Goal: Complete application form: Complete application form

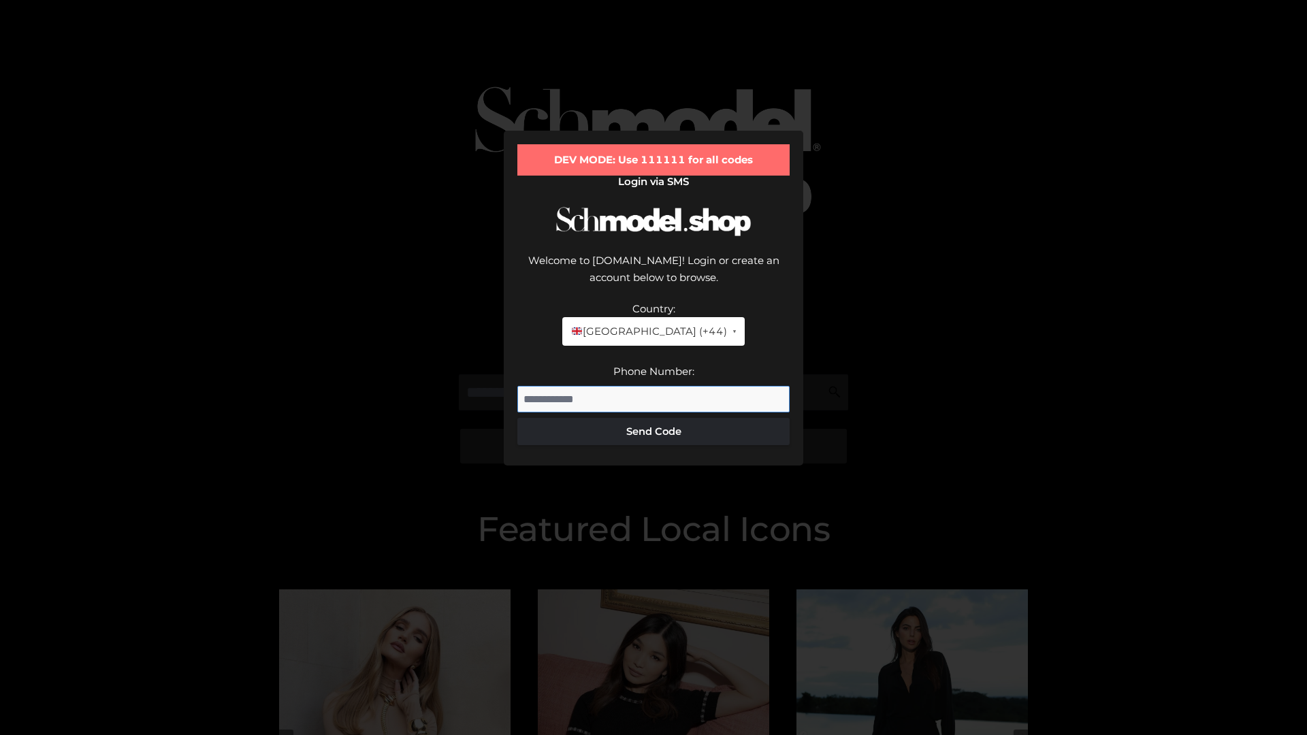
click at [654, 386] on input "Phone Number:" at bounding box center [653, 399] width 272 height 27
type input "**********"
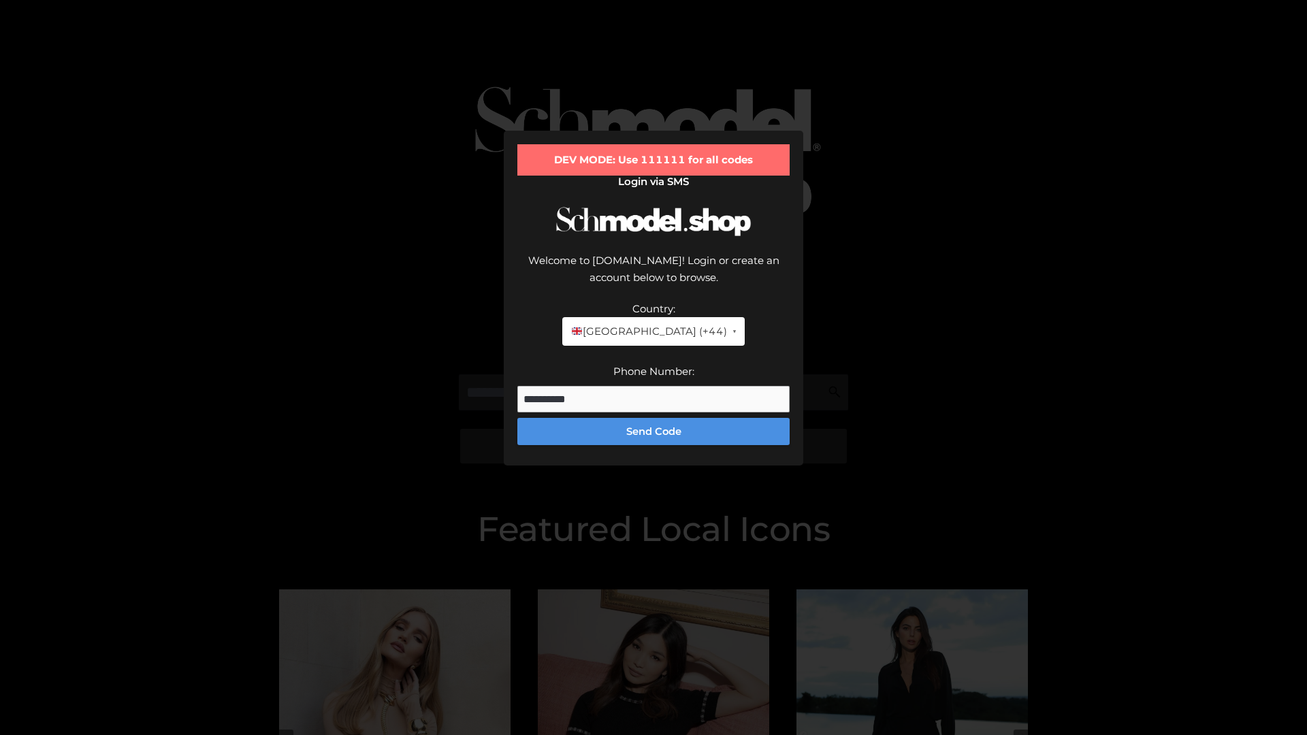
click at [654, 418] on button "Send Code" at bounding box center [653, 431] width 272 height 27
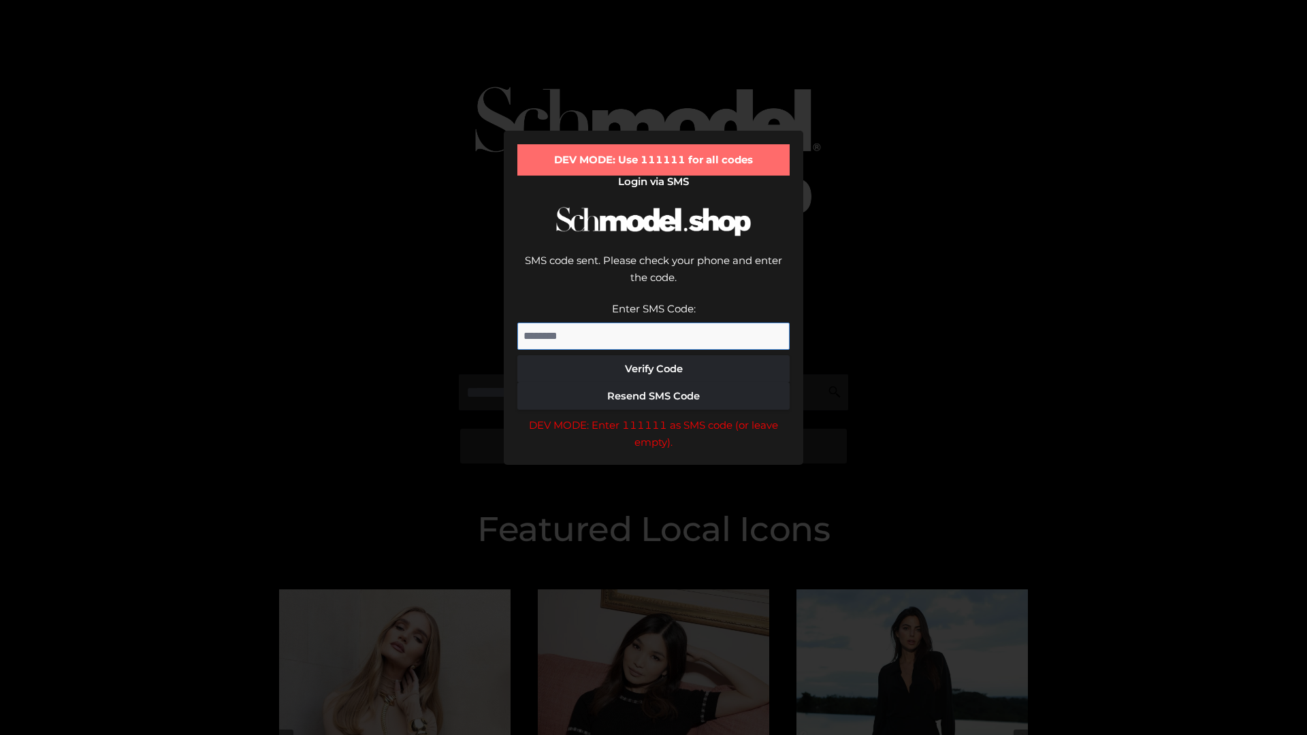
click at [654, 323] on input "Enter SMS Code:" at bounding box center [653, 336] width 272 height 27
type input "******"
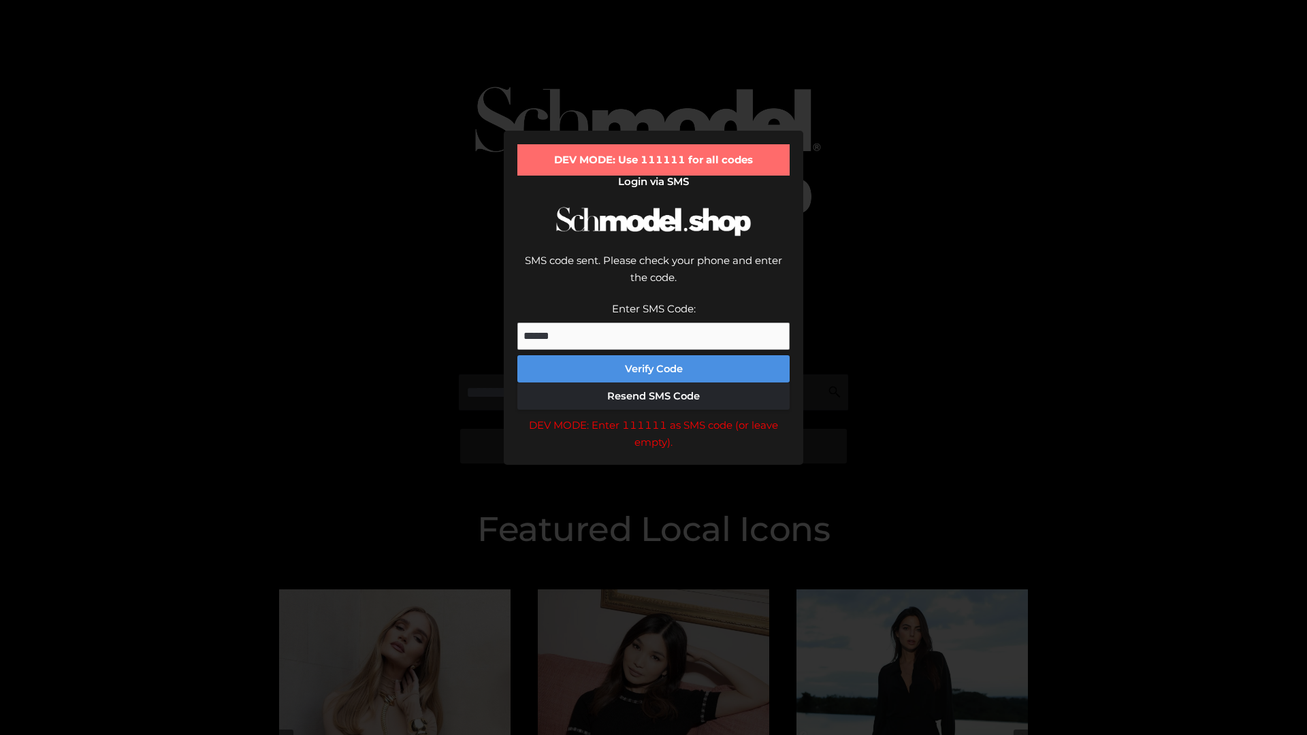
click at [654, 355] on button "Verify Code" at bounding box center [653, 368] width 272 height 27
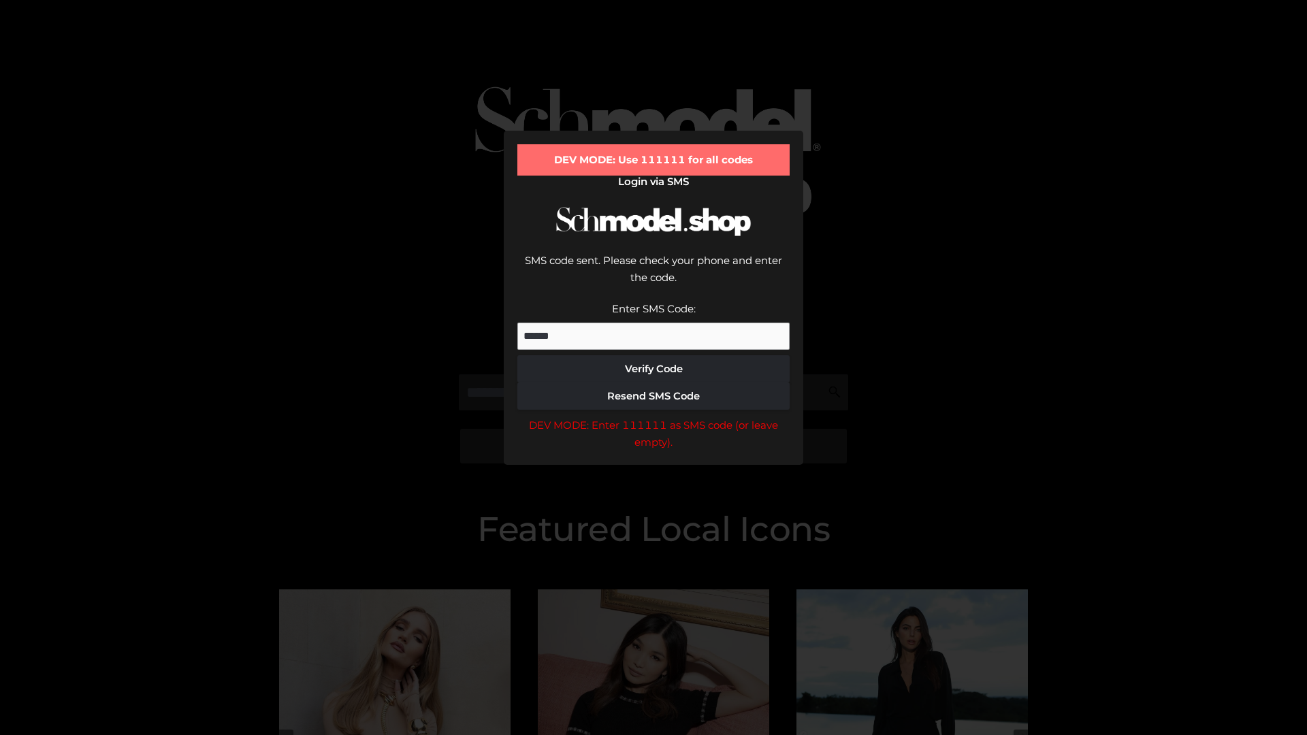
click at [654, 417] on div "DEV MODE: Enter 111111 as SMS code (or leave empty)." at bounding box center [653, 434] width 272 height 35
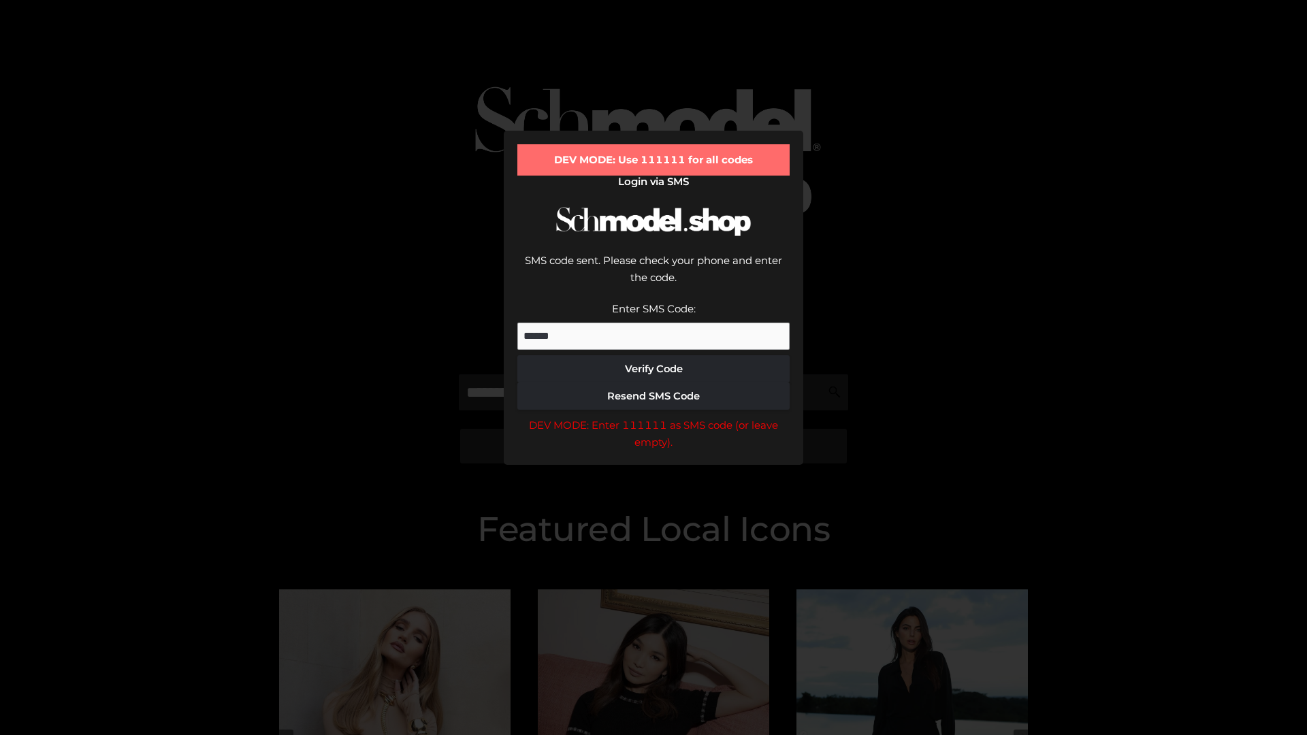
click at [654, 417] on div "DEV MODE: Enter 111111 as SMS code (or leave empty)." at bounding box center [653, 434] width 272 height 35
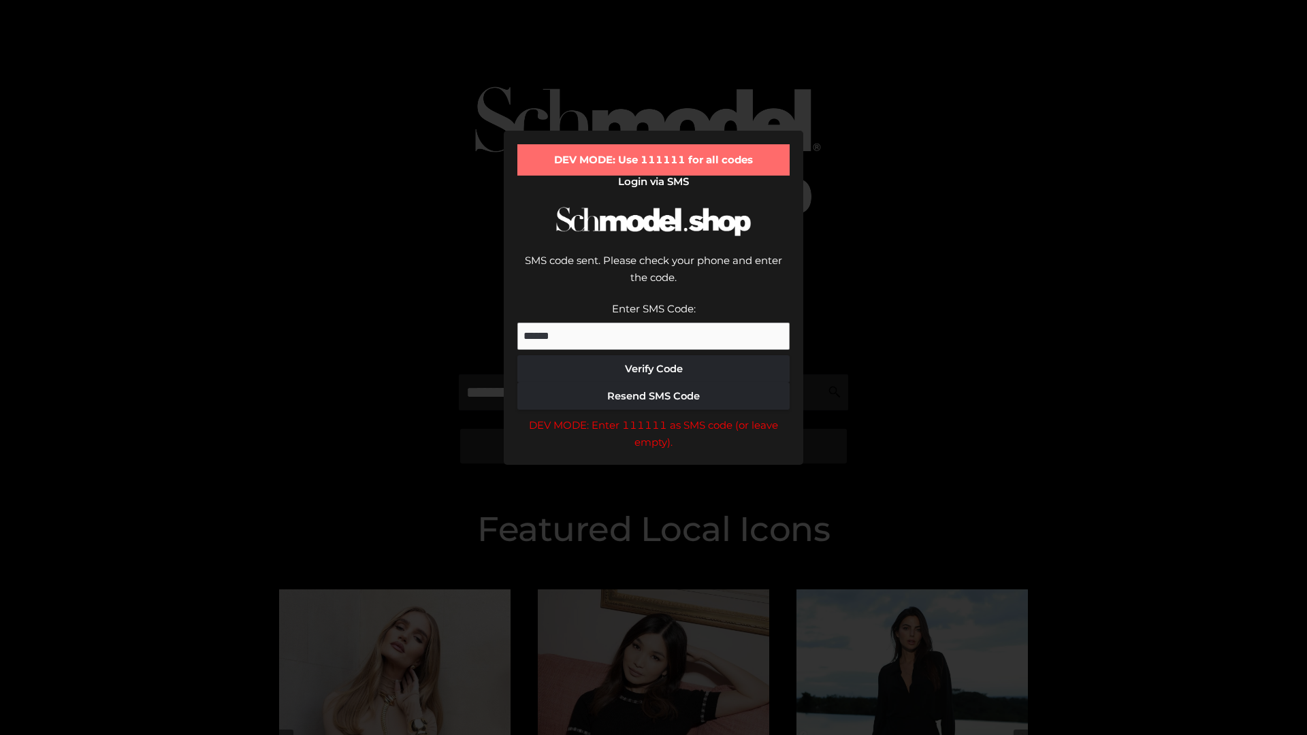
click at [654, 417] on div "DEV MODE: Enter 111111 as SMS code (or leave empty)." at bounding box center [653, 434] width 272 height 35
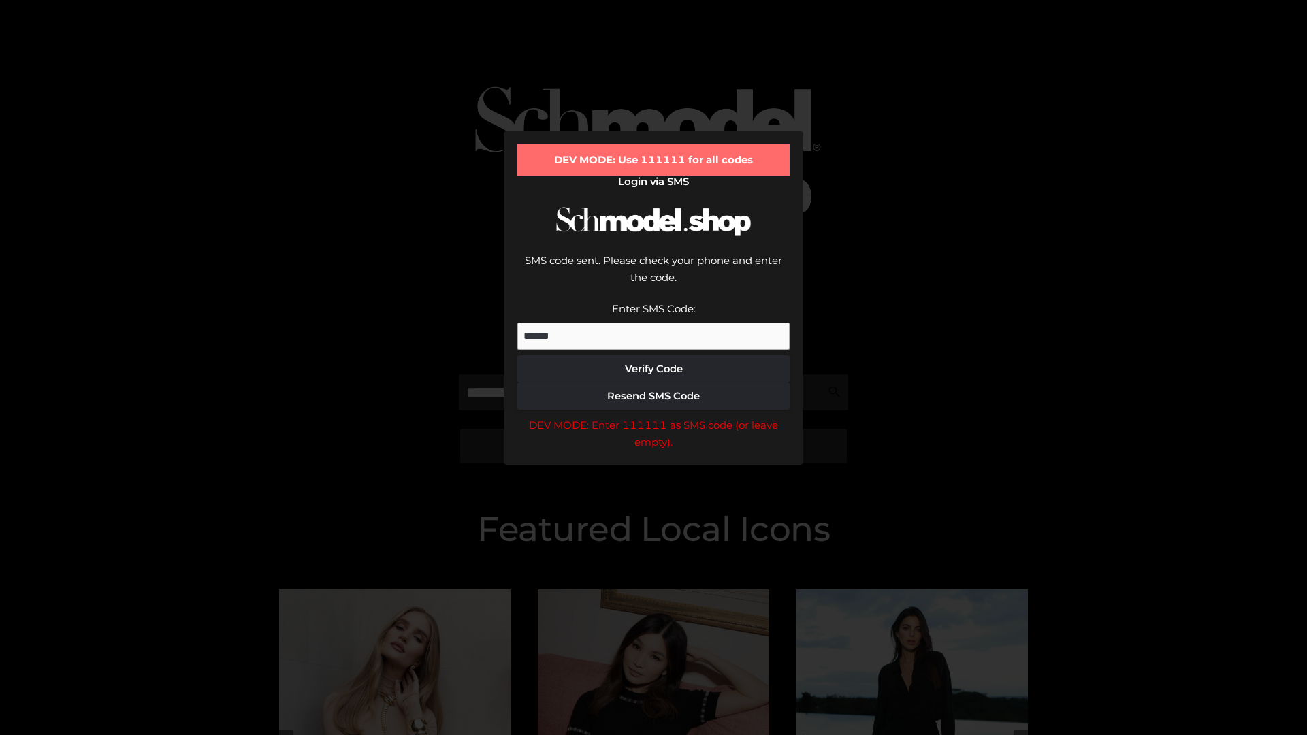
click at [654, 417] on div "DEV MODE: Enter 111111 as SMS code (or leave empty)." at bounding box center [653, 434] width 272 height 35
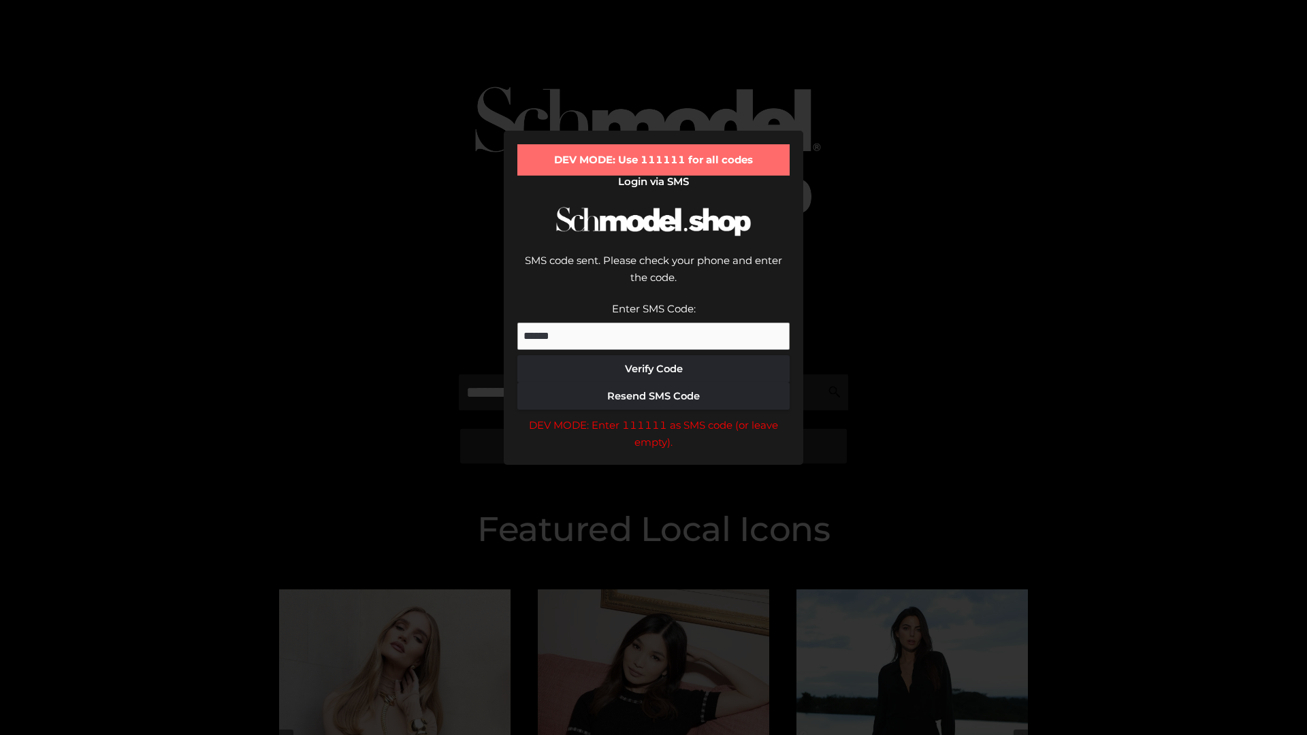
click at [654, 417] on div "DEV MODE: Enter 111111 as SMS code (or leave empty)." at bounding box center [653, 434] width 272 height 35
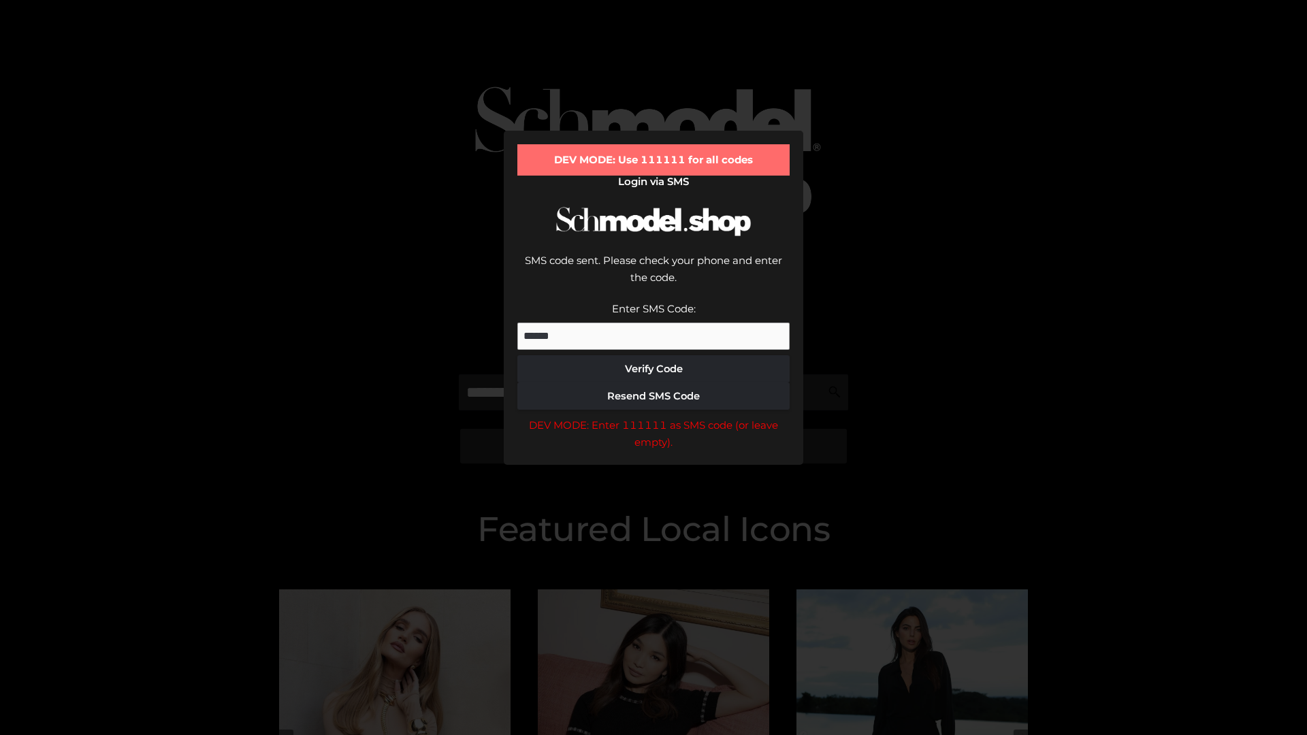
click at [654, 417] on div "DEV MODE: Enter 111111 as SMS code (or leave empty)." at bounding box center [653, 434] width 272 height 35
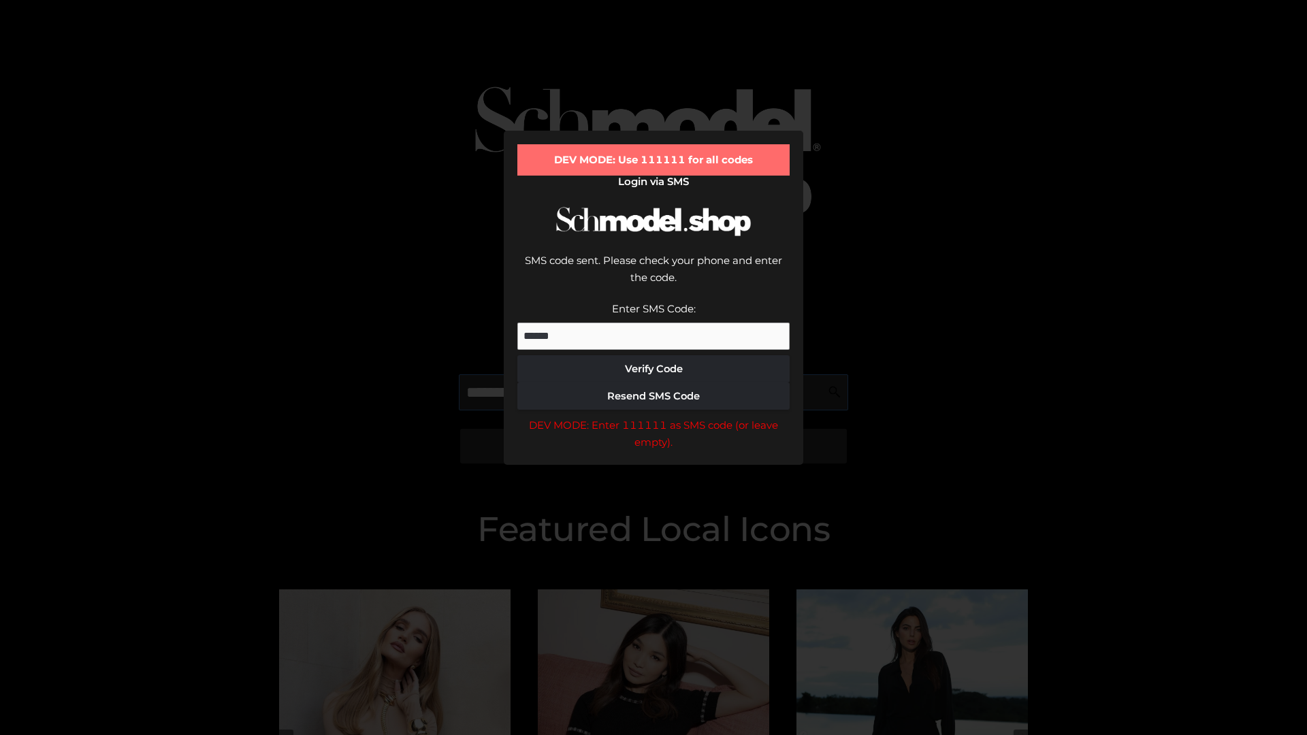
scroll to position [0, 70]
click at [654, 417] on div "DEV MODE: Enter 111111 as SMS code (or leave empty)." at bounding box center [653, 434] width 272 height 35
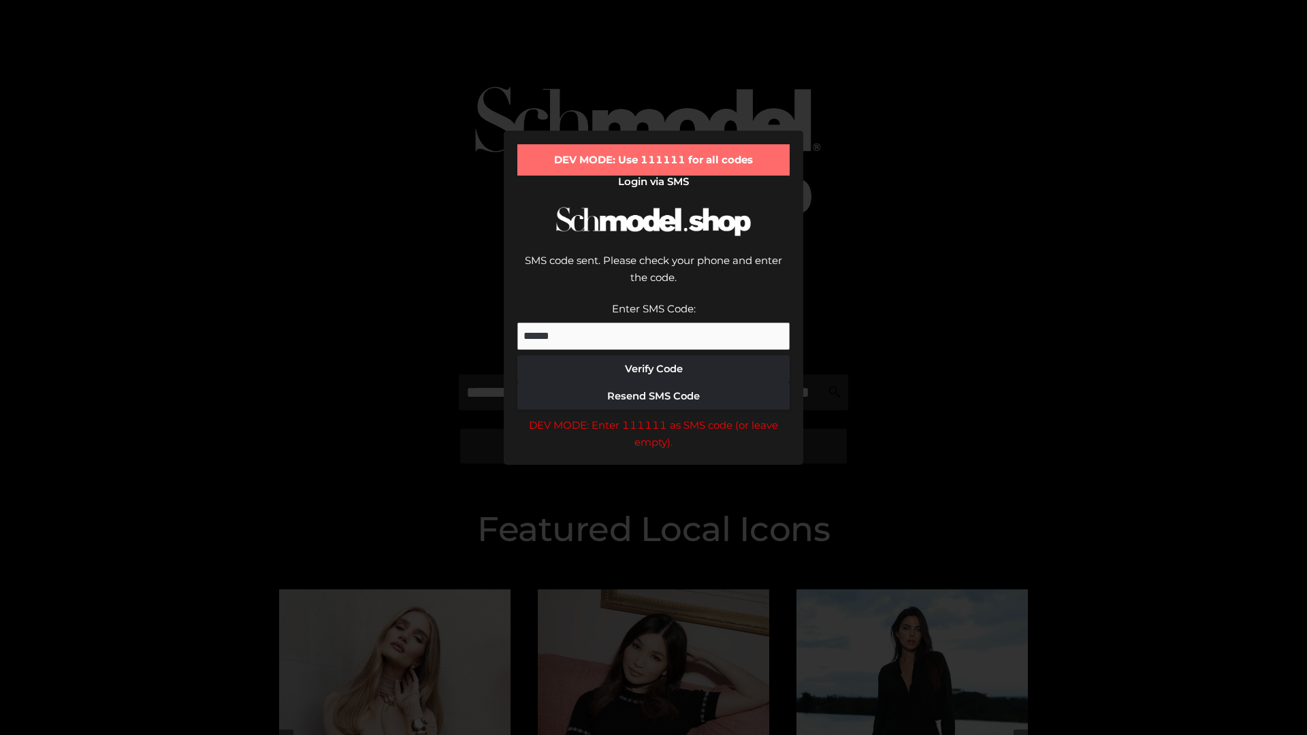
click at [654, 417] on div "DEV MODE: Enter 111111 as SMS code (or leave empty)." at bounding box center [653, 434] width 272 height 35
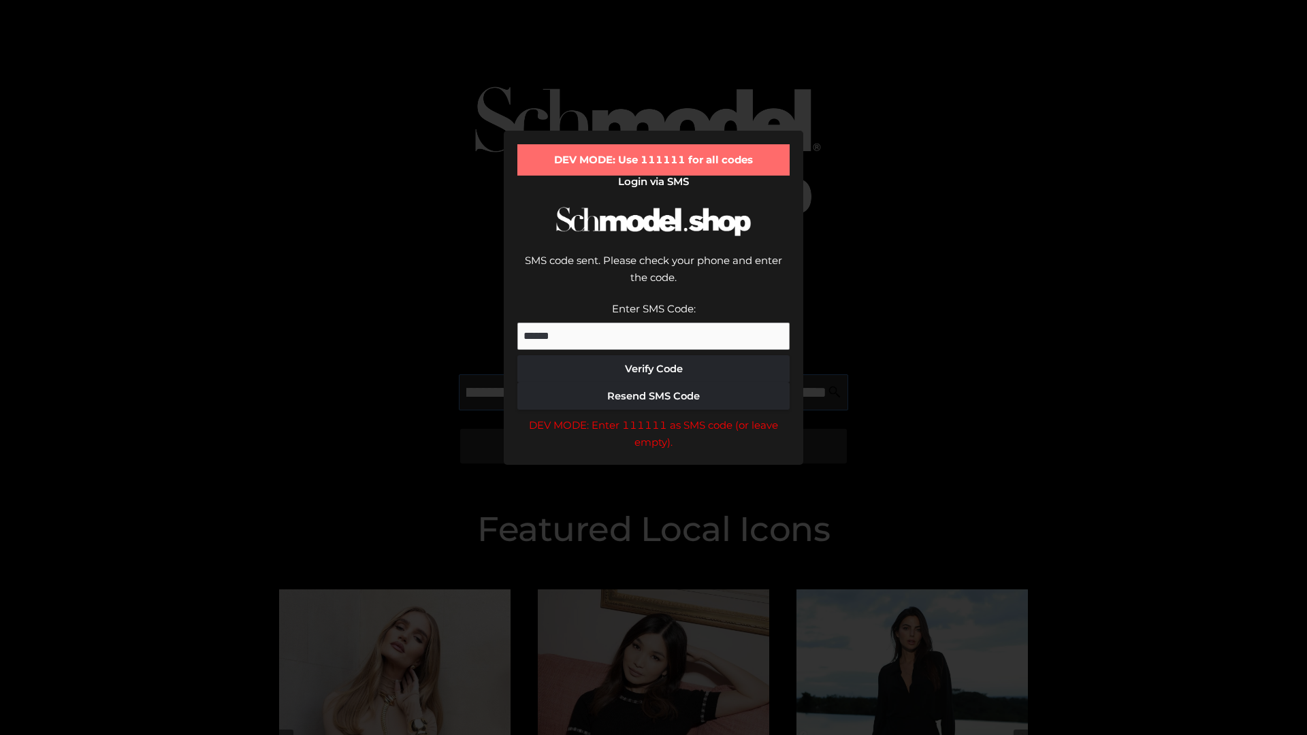
scroll to position [0, 148]
click at [654, 417] on div "DEV MODE: Enter 111111 as SMS code (or leave empty)." at bounding box center [653, 434] width 272 height 35
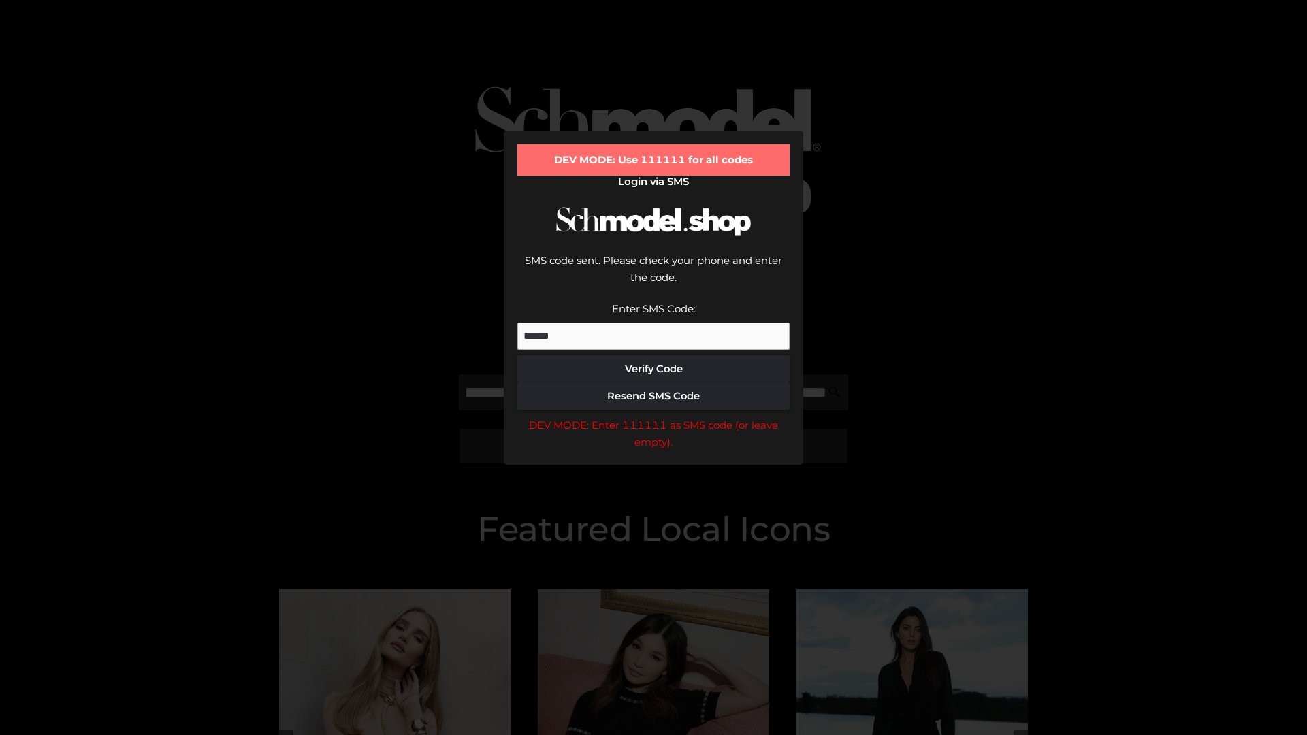
click at [654, 417] on div "DEV MODE: Enter 111111 as SMS code (or leave empty)." at bounding box center [653, 434] width 272 height 35
type input "**********"
